Goal: Book appointment/travel/reservation: Book appointment/travel/reservation

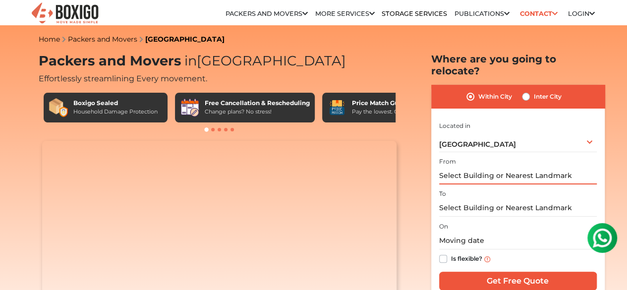
click at [464, 169] on input "text" at bounding box center [518, 175] width 158 height 17
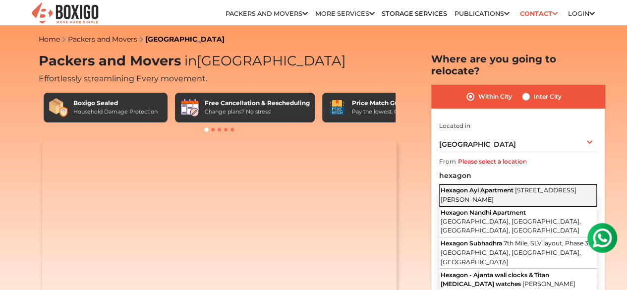
click at [484, 190] on span "[STREET_ADDRESS][PERSON_NAME]" at bounding box center [508, 194] width 136 height 17
type input "[GEOGRAPHIC_DATA], [STREET_ADDRESS]"
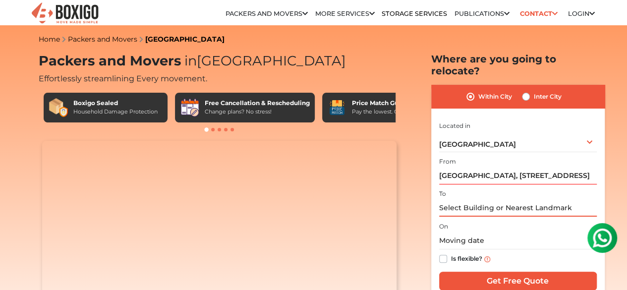
click at [478, 203] on input "text" at bounding box center [518, 207] width 158 height 17
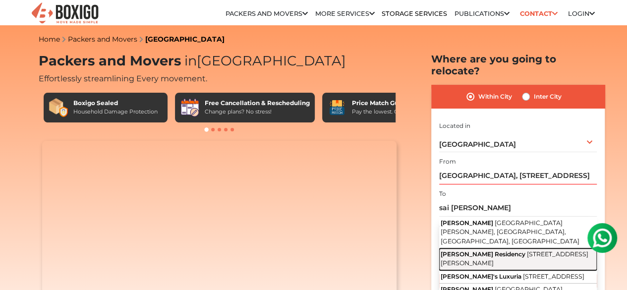
click at [486, 250] on span "[STREET_ADDRESS][PERSON_NAME]" at bounding box center [514, 258] width 148 height 17
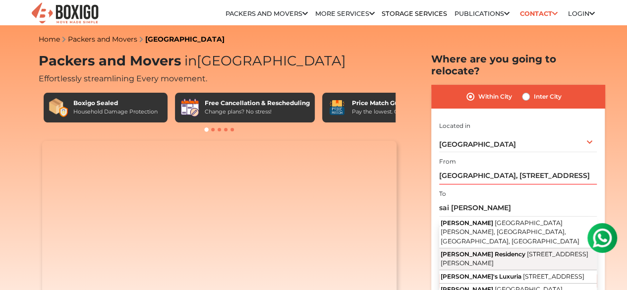
type input "[PERSON_NAME] Residency, [STREET_ADDRESS]"
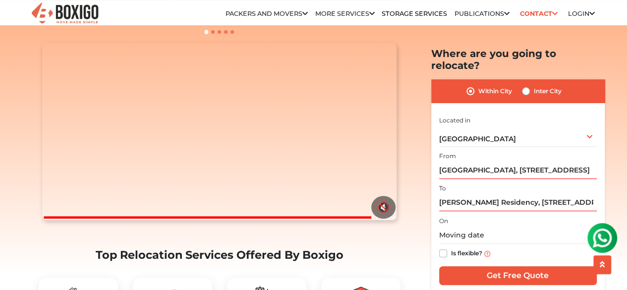
scroll to position [99, 0]
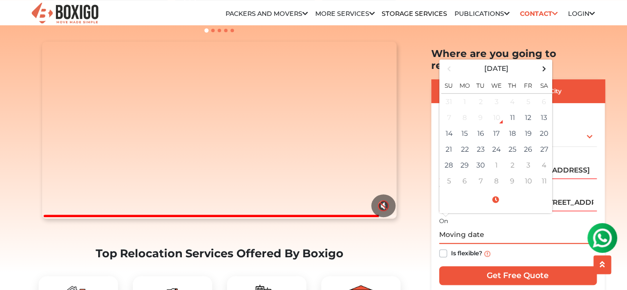
click at [471, 226] on input "text" at bounding box center [518, 234] width 158 height 17
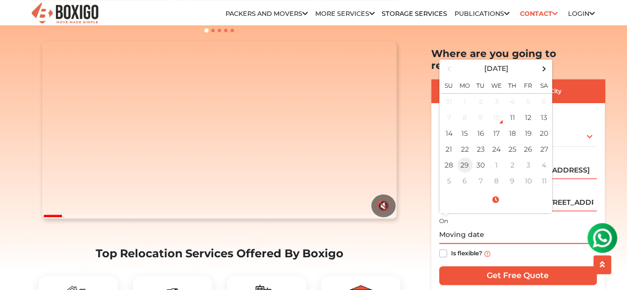
click at [461, 157] on td "29" at bounding box center [465, 165] width 16 height 16
type input "[DATE] 12:00 AM"
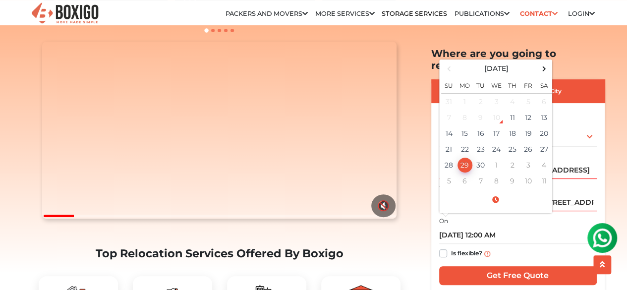
click at [451, 247] on label "Is flexible?" at bounding box center [466, 252] width 31 height 10
click at [443, 247] on input "Is flexible?" at bounding box center [443, 252] width 8 height 10
checkbox input "true"
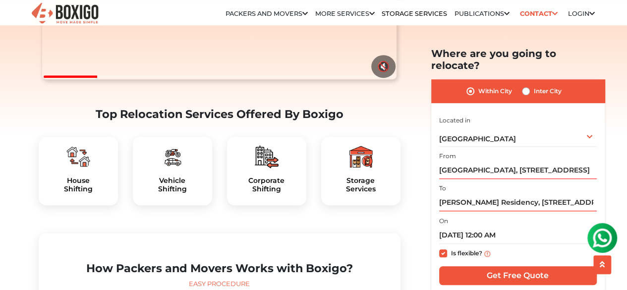
scroll to position [248, 0]
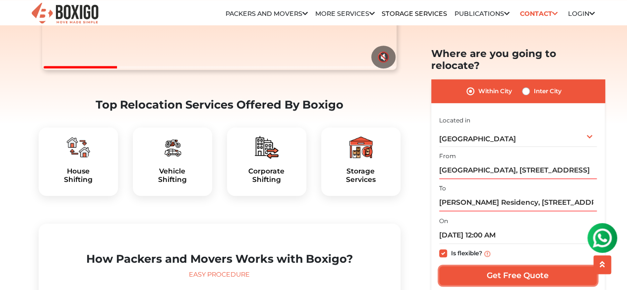
click at [524, 266] on input "Get Free Quote" at bounding box center [518, 275] width 158 height 19
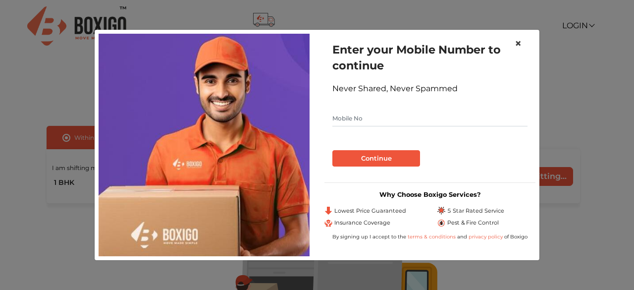
click at [519, 41] on span "×" at bounding box center [518, 43] width 7 height 14
